Goal: Find contact information: Find contact information

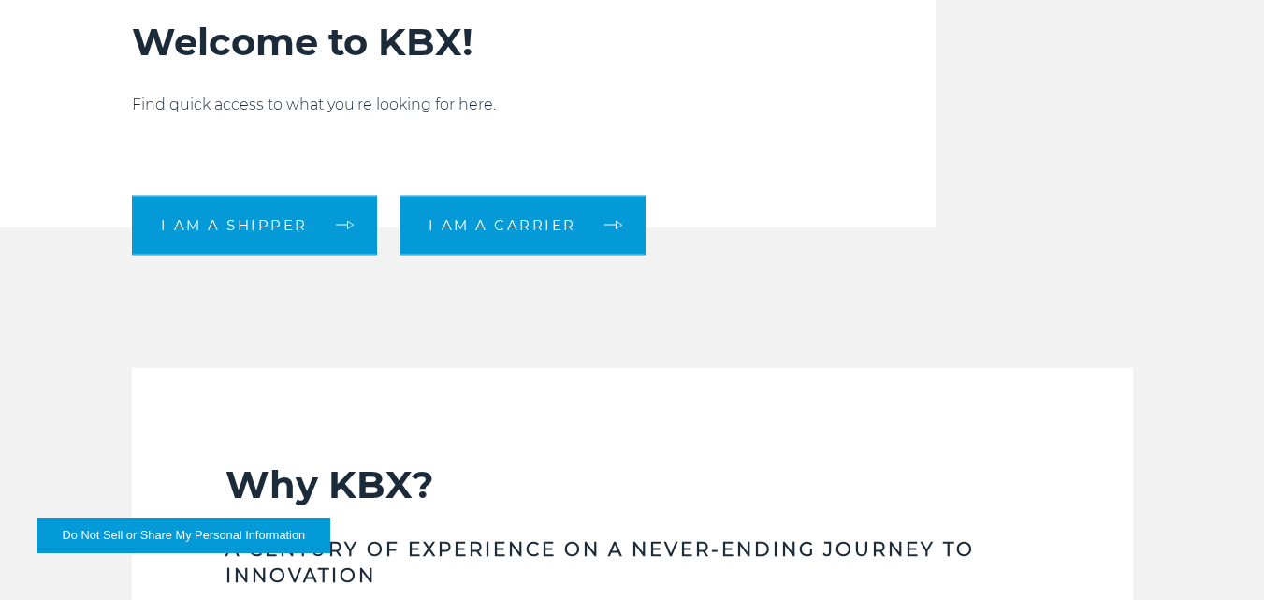
scroll to position [561, 0]
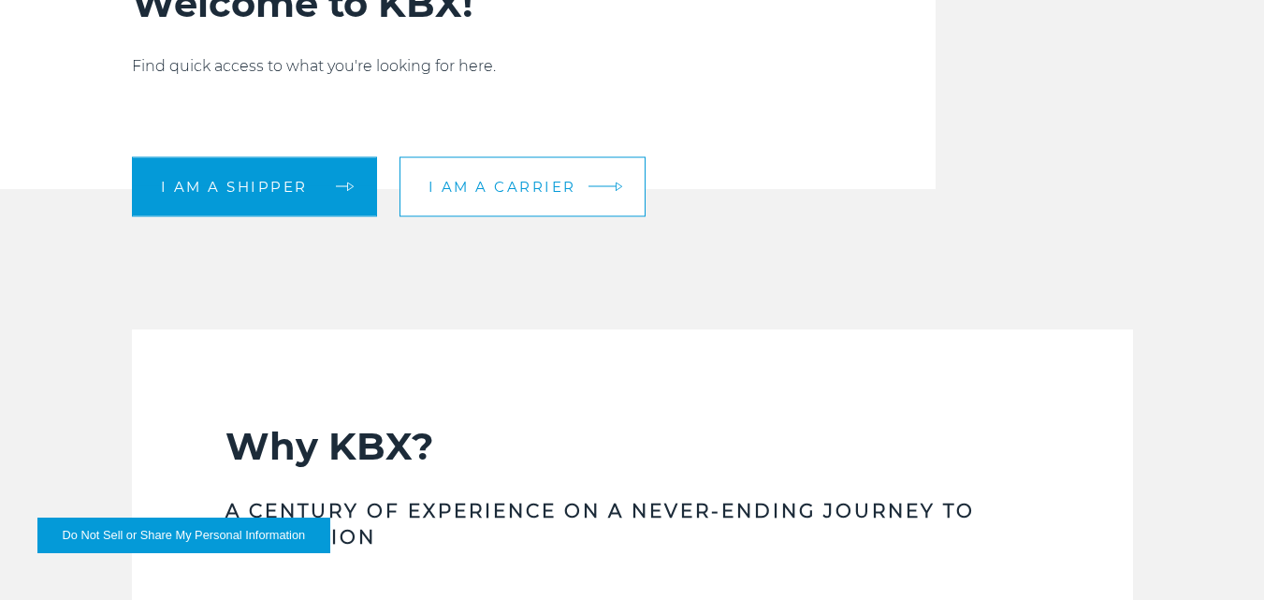
click at [481, 187] on span "I am a carrier" at bounding box center [502, 187] width 148 height 14
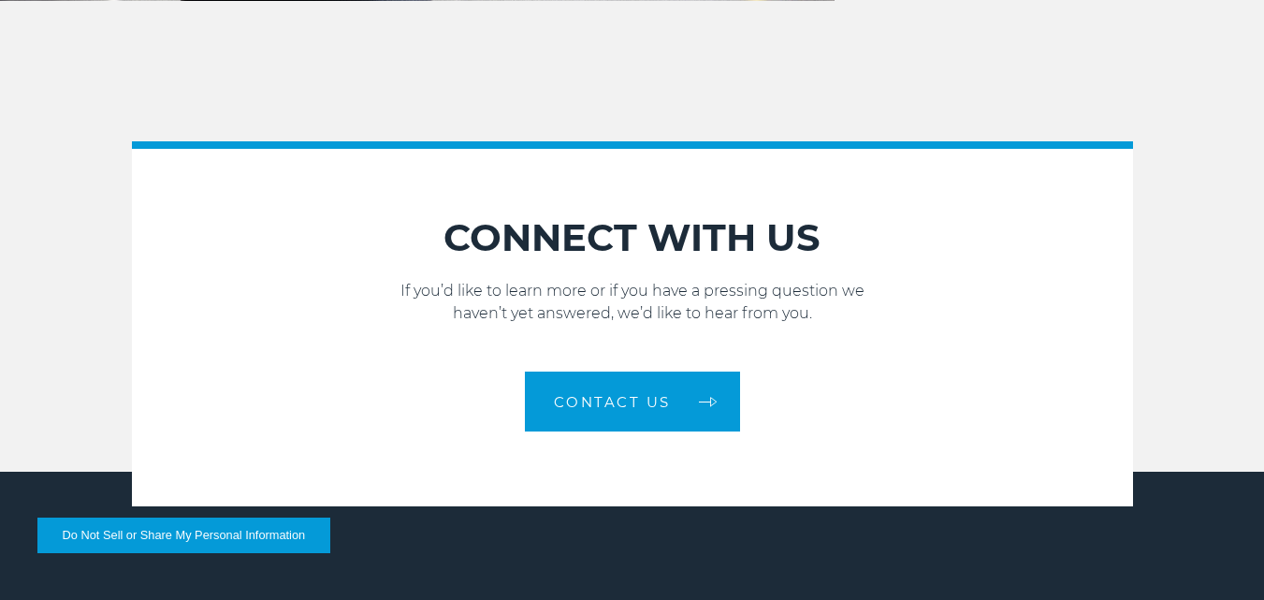
scroll to position [2423, 0]
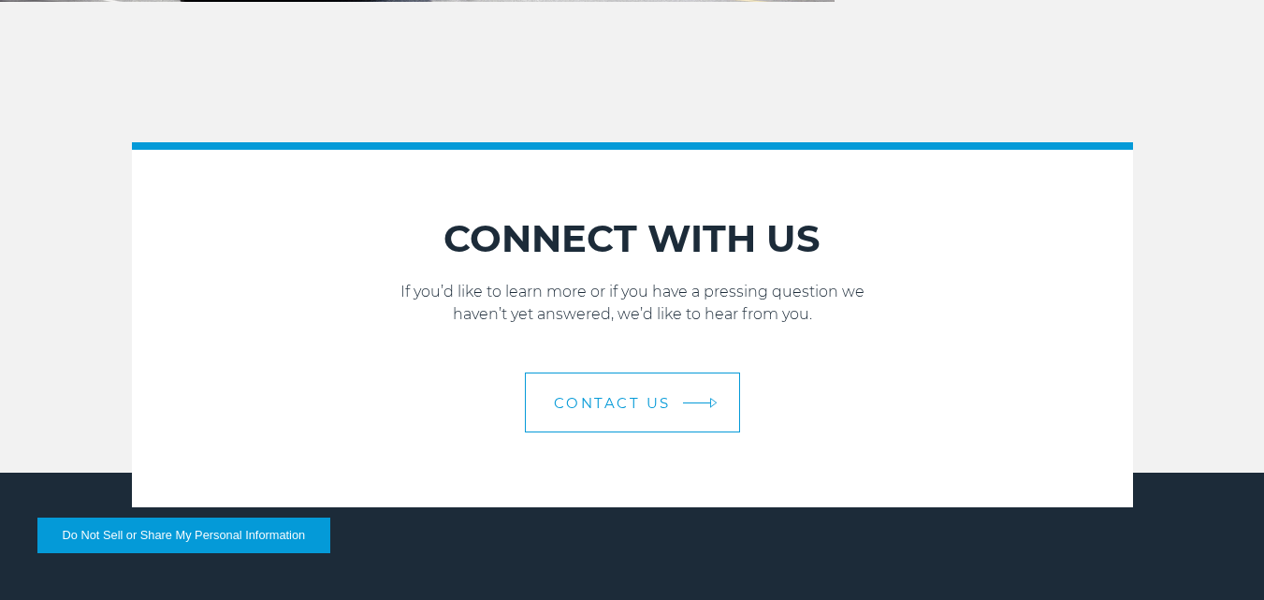
click at [643, 410] on span "Contact Us" at bounding box center [612, 403] width 117 height 14
